Goal: Transaction & Acquisition: Purchase product/service

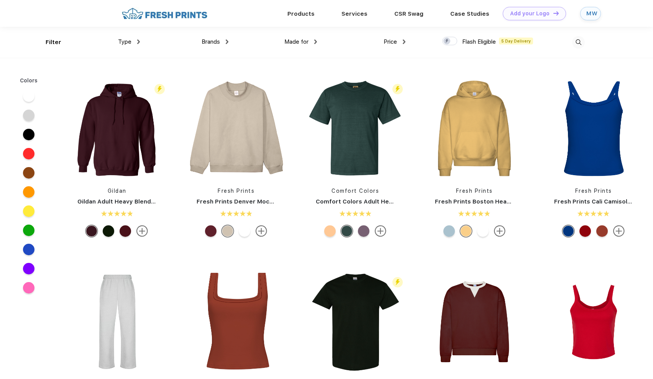
click at [572, 39] on img at bounding box center [578, 42] width 13 height 13
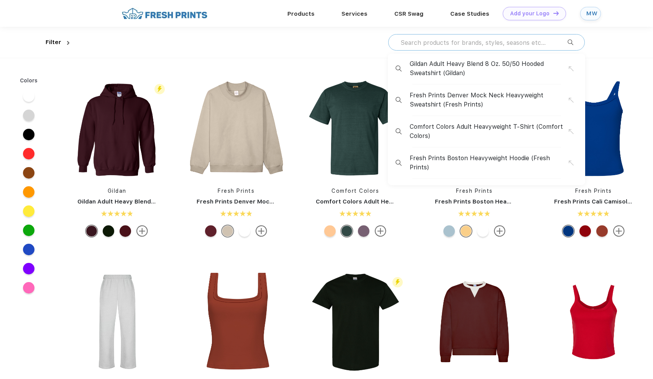
click at [466, 44] on input "text" at bounding box center [484, 42] width 168 height 8
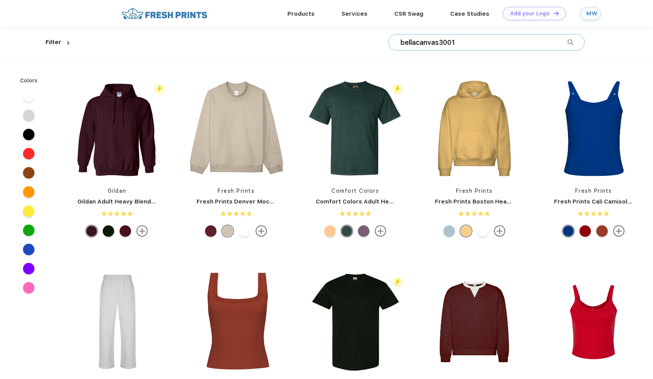
type input "bellacanvas3001"
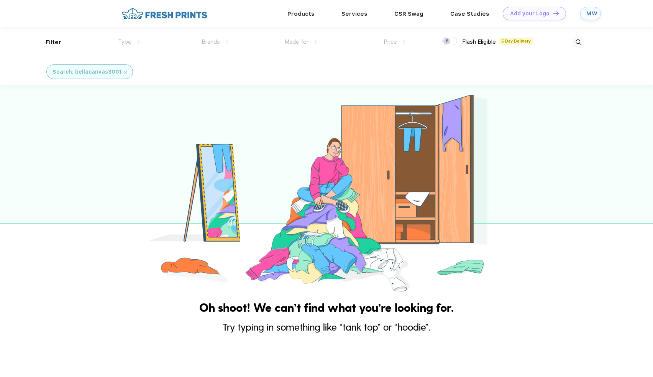
click at [124, 72] on img at bounding box center [125, 72] width 3 height 3
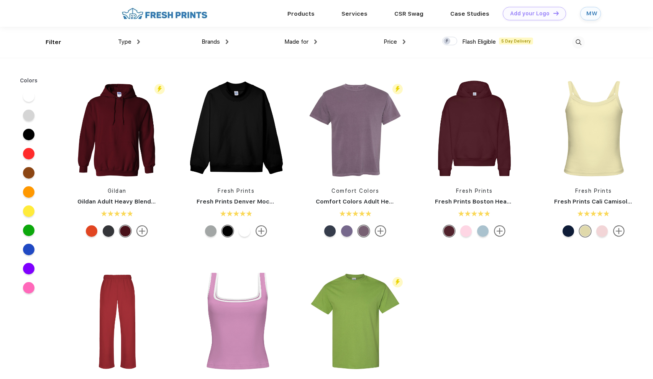
click at [226, 41] on img at bounding box center [227, 41] width 3 height 5
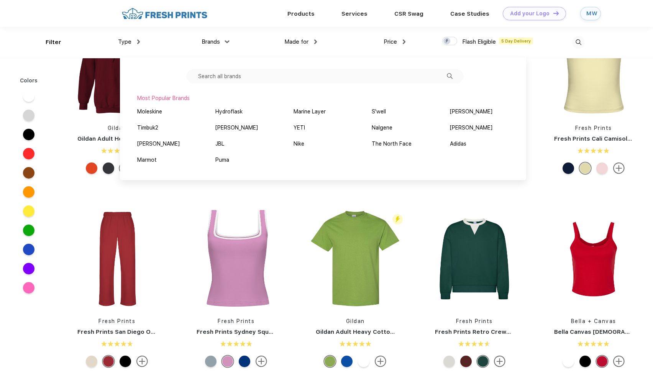
scroll to position [2, 0]
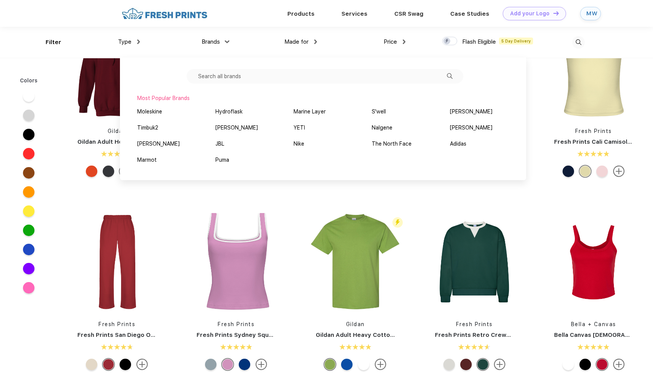
click at [304, 76] on input "text" at bounding box center [325, 76] width 277 height 15
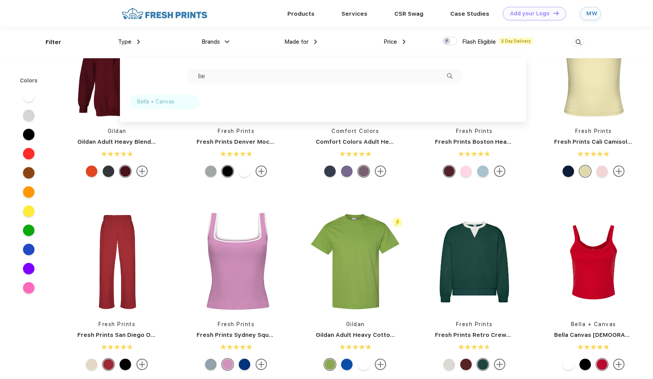
type input "be"
click at [185, 105] on div "Bella + Canvas" at bounding box center [164, 102] width 70 height 14
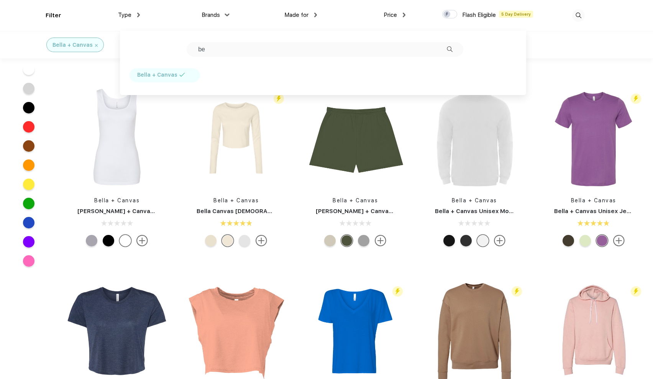
scroll to position [157, 0]
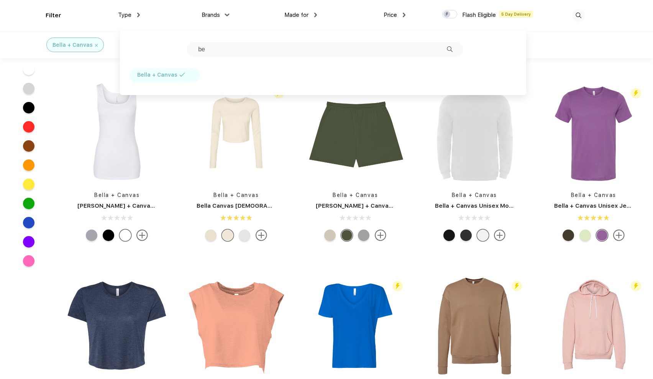
click at [283, 50] on input "be" at bounding box center [325, 49] width 277 height 15
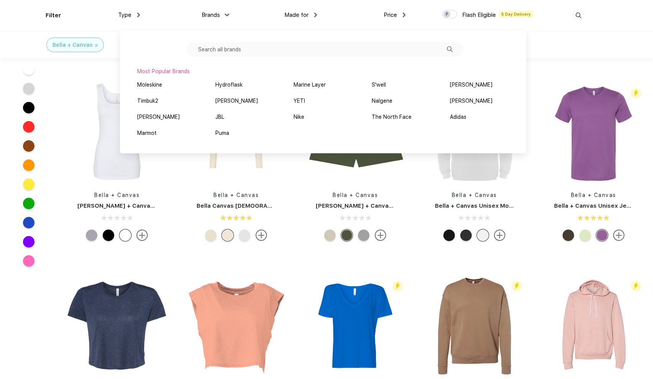
click at [137, 13] on img at bounding box center [138, 15] width 3 height 5
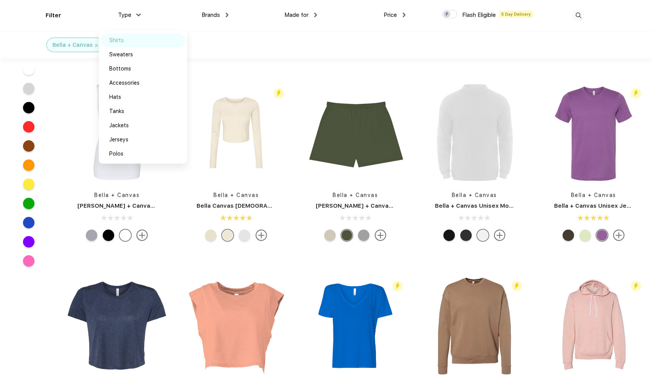
click at [125, 40] on div "Shirts" at bounding box center [143, 40] width 84 height 14
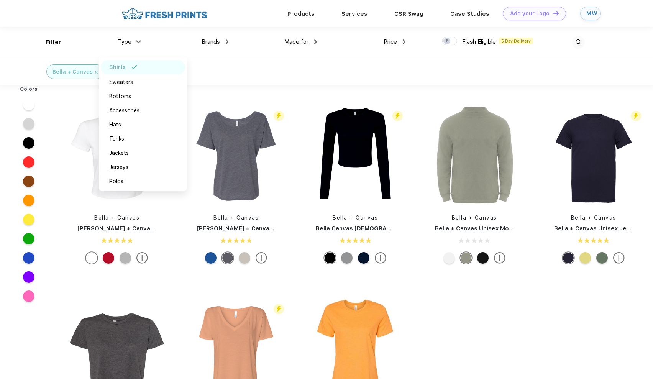
click at [137, 40] on div "Type" at bounding box center [129, 42] width 22 height 9
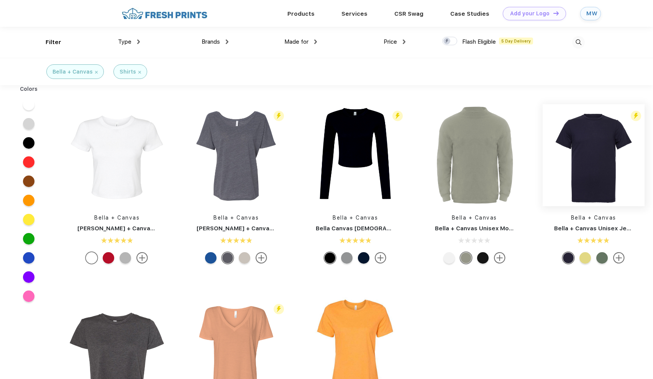
click at [599, 188] on img at bounding box center [593, 155] width 102 height 102
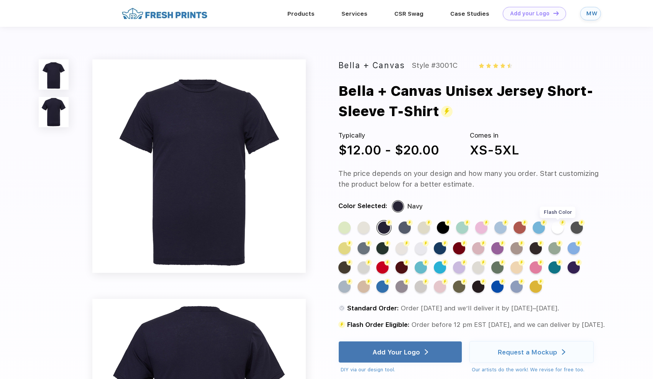
click at [557, 229] on div "Flash Color" at bounding box center [557, 227] width 12 height 12
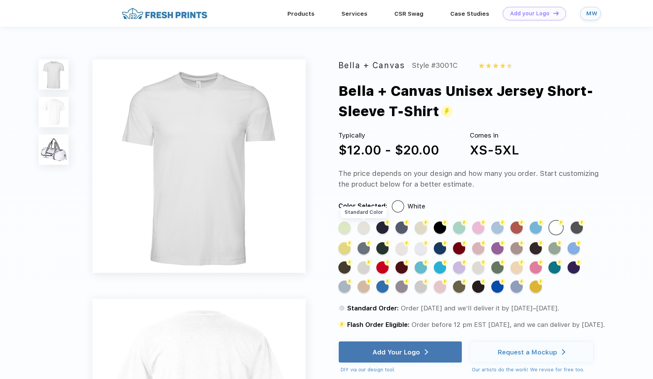
click at [366, 225] on div "Standard Color" at bounding box center [363, 227] width 12 height 12
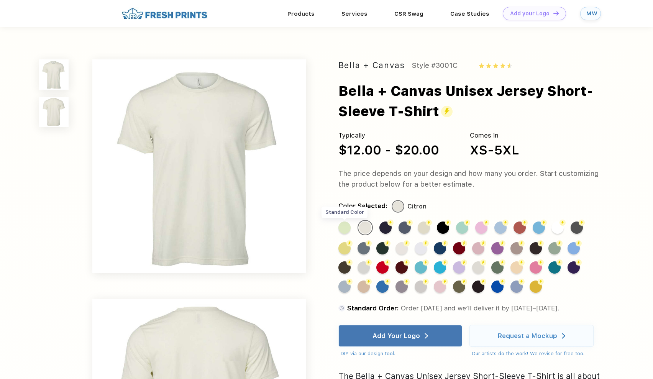
click at [345, 226] on div "Standard Color" at bounding box center [344, 227] width 12 height 12
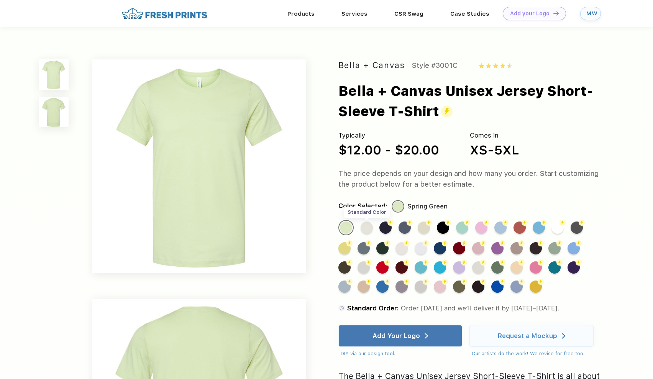
click at [367, 227] on div "Standard Color" at bounding box center [366, 227] width 12 height 12
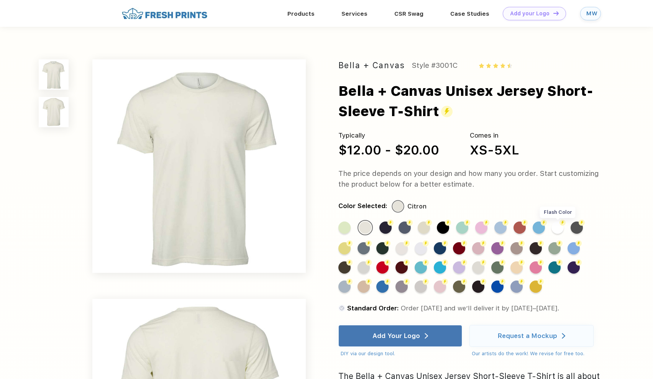
click at [556, 228] on div "Flash Color" at bounding box center [557, 227] width 12 height 12
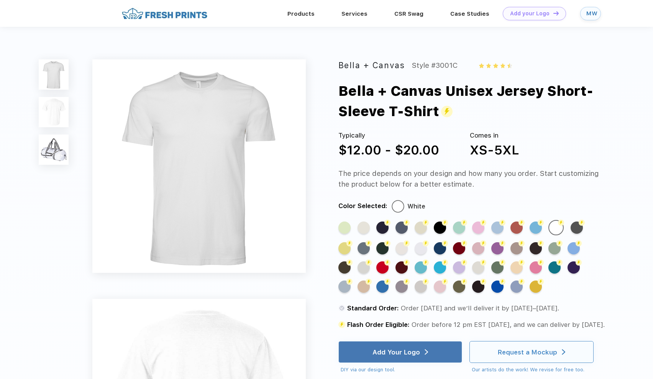
click at [499, 349] on div "Request a Mockup" at bounding box center [527, 352] width 59 height 8
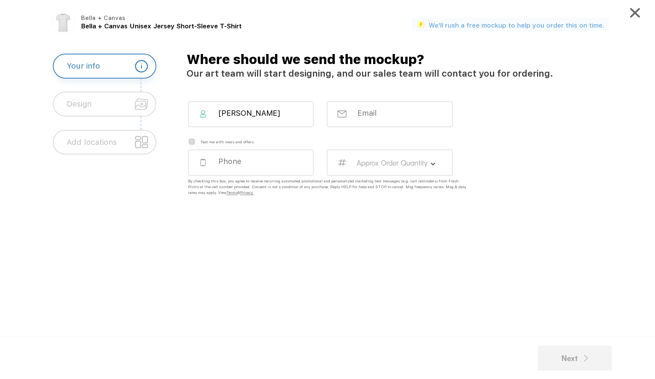
type input "[PERSON_NAME]"
click at [355, 113] on div at bounding box center [390, 114] width 126 height 26
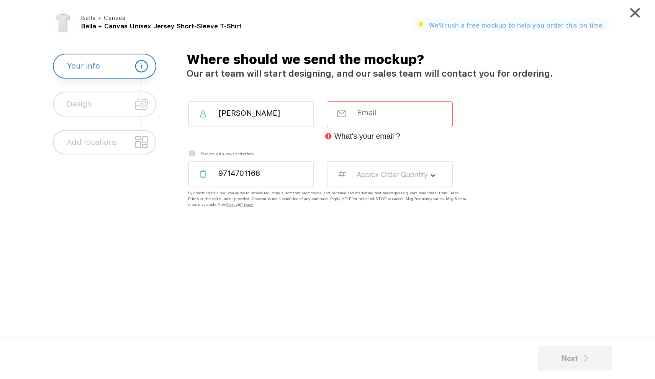
type input "9714701168"
click at [361, 171] on label "Approx Order Quantity" at bounding box center [392, 174] width 71 height 9
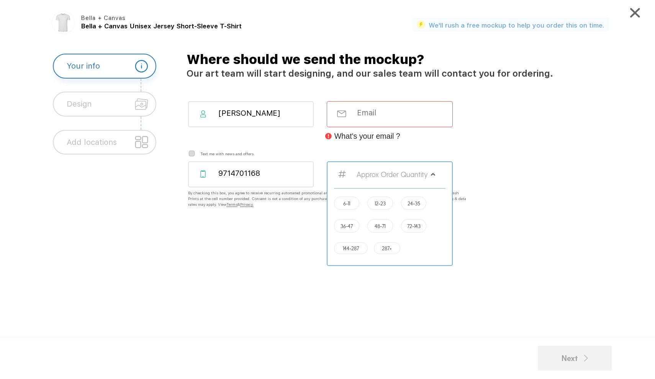
click at [385, 249] on label "287+" at bounding box center [387, 248] width 10 height 6
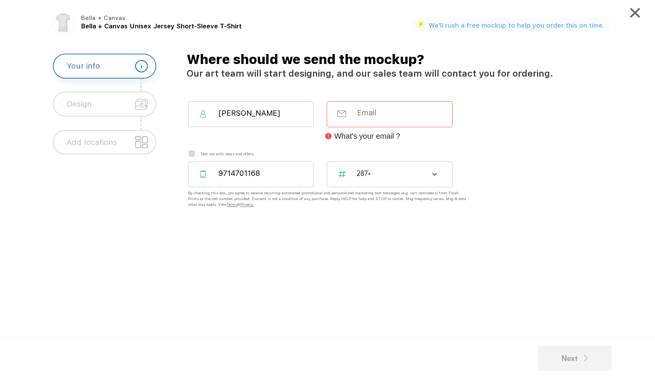
click at [370, 114] on input "email" at bounding box center [395, 112] width 78 height 9
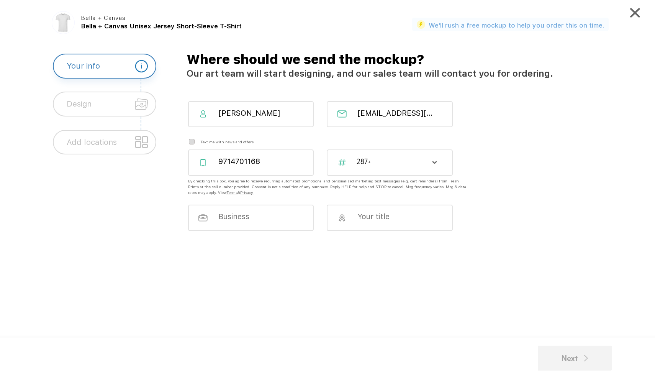
type input "[EMAIL_ADDRESS][DOMAIN_NAME]"
click at [508, 175] on div "9714701168 287+" at bounding box center [405, 166] width 452 height 35
type input "A"
drag, startPoint x: 279, startPoint y: 112, endPoint x: 155, endPoint y: 112, distance: 124.1
click at [155, 112] on div "Your info Design Add locations Upload Your Logo Do you want something changed a…" at bounding box center [345, 203] width 573 height 299
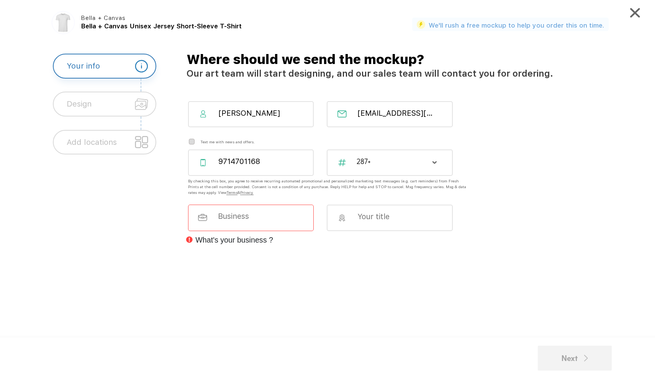
type input "[PERSON_NAME]"
click at [378, 120] on div "[EMAIL_ADDRESS][DOMAIN_NAME]" at bounding box center [390, 114] width 126 height 26
click at [380, 116] on input "[EMAIL_ADDRESS][DOMAIN_NAME]" at bounding box center [396, 112] width 78 height 9
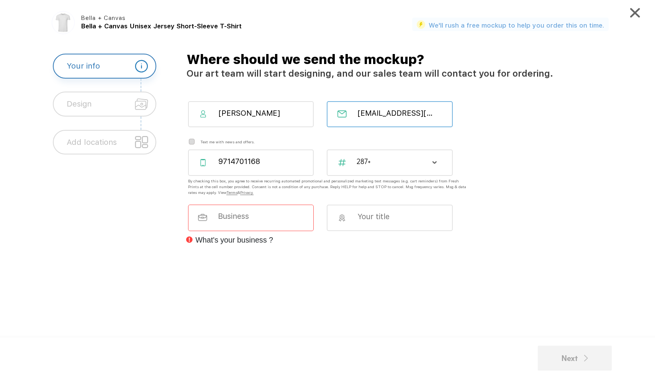
click at [380, 116] on input "[EMAIL_ADDRESS][DOMAIN_NAME]" at bounding box center [396, 112] width 78 height 9
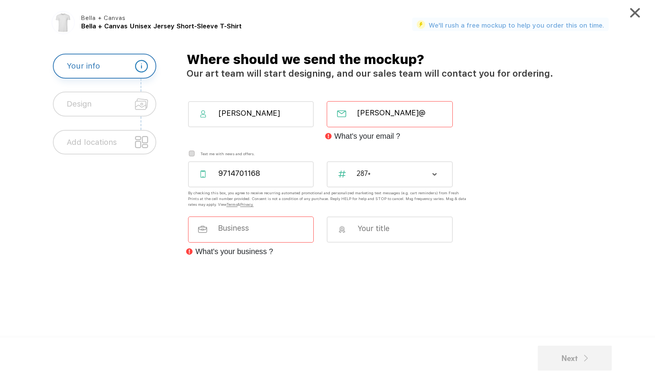
type input "[PERSON_NAME]@"
click at [632, 13] on img at bounding box center [635, 13] width 10 height 10
